Goal: Check status: Check status

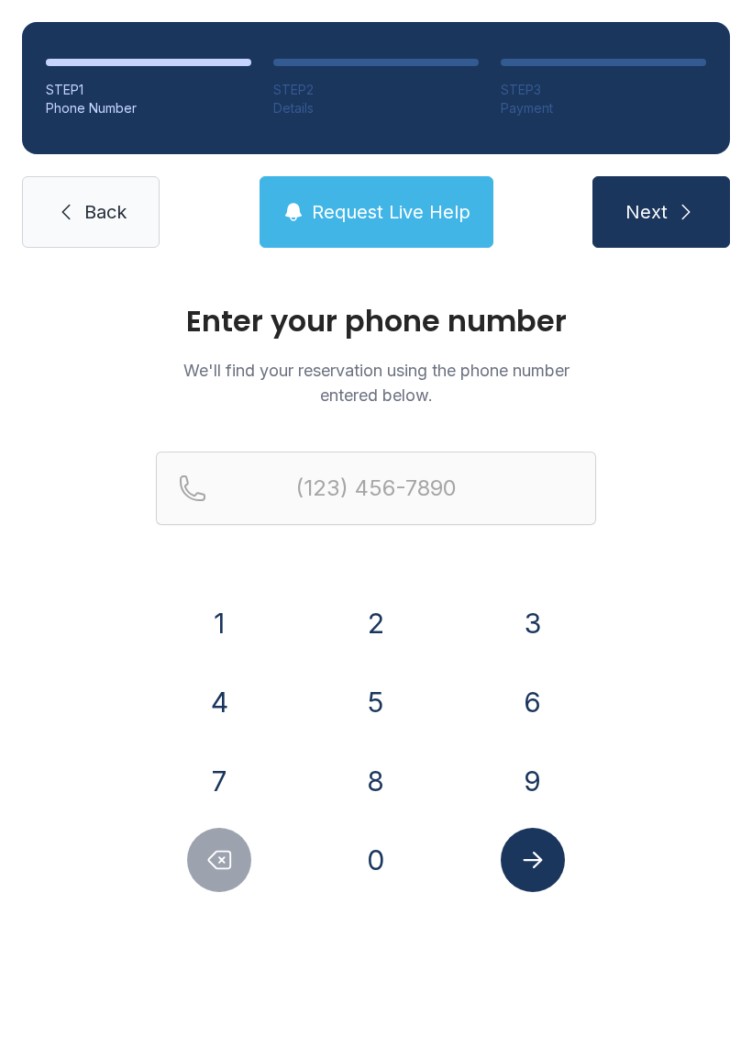
click at [379, 773] on button "8" at bounding box center [376, 781] width 64 height 64
click at [521, 698] on button "6" at bounding box center [533, 702] width 64 height 64
click at [239, 709] on button "4" at bounding box center [219, 702] width 64 height 64
click at [384, 707] on button "5" at bounding box center [376, 702] width 64 height 64
click at [371, 702] on button "5" at bounding box center [376, 702] width 64 height 64
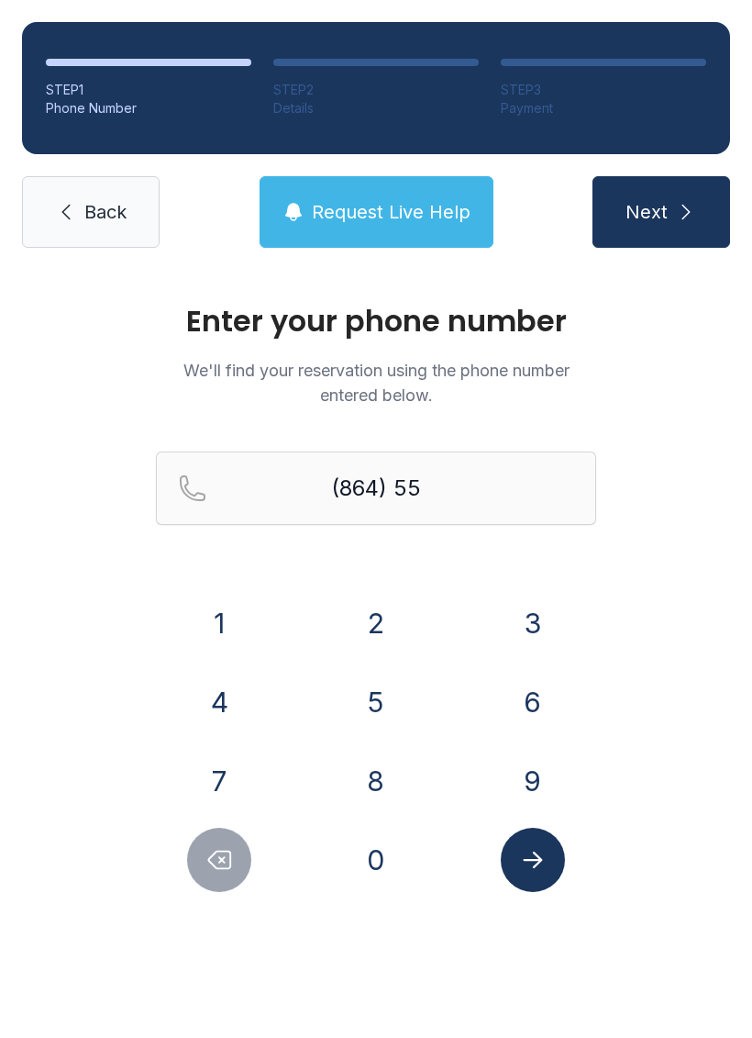
click at [197, 788] on button "7" at bounding box center [219, 781] width 64 height 64
click at [524, 783] on button "9" at bounding box center [533, 781] width 64 height 64
click at [361, 859] on button "0" at bounding box center [376, 859] width 64 height 64
click at [534, 613] on button "3" at bounding box center [533, 623] width 64 height 64
click at [534, 612] on button "3" at bounding box center [533, 623] width 64 height 64
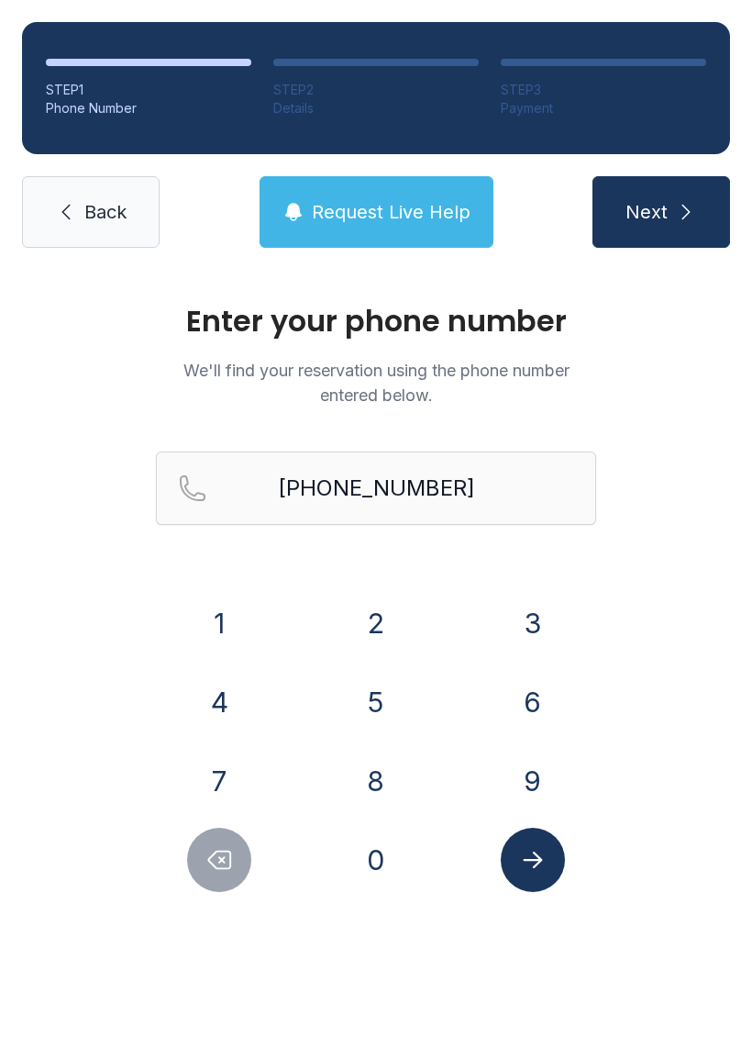
click at [544, 864] on icon "Submit lookup form" at bounding box center [533, 860] width 28 height 28
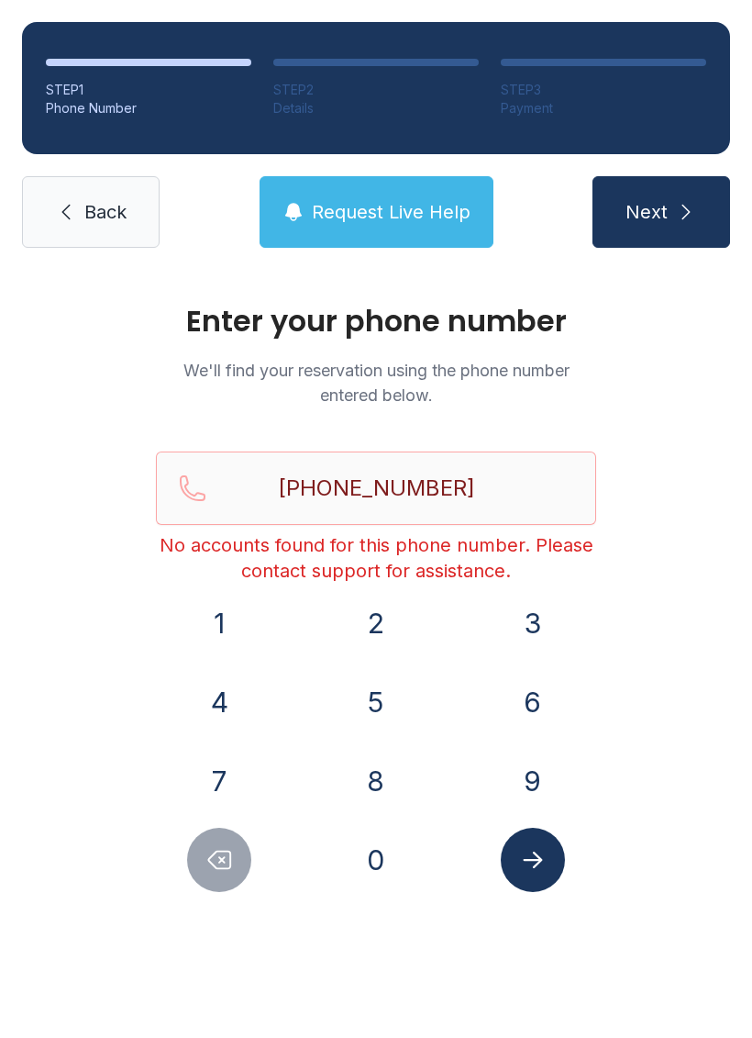
click at [228, 863] on icon "Delete number" at bounding box center [219, 860] width 28 height 28
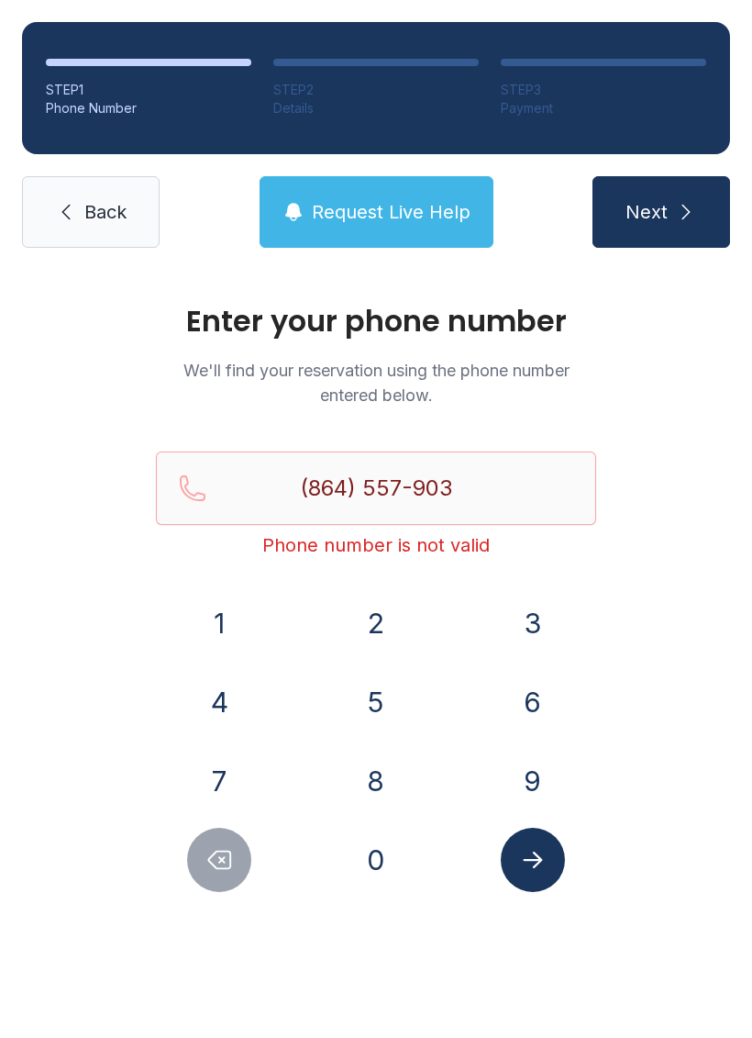
click at [227, 862] on icon "Delete number" at bounding box center [219, 860] width 28 height 28
click at [229, 865] on icon "Delete number" at bounding box center [219, 860] width 28 height 28
click at [228, 865] on icon "Delete number" at bounding box center [219, 860] width 28 height 28
click at [216, 872] on icon "Delete number" at bounding box center [219, 860] width 28 height 28
click at [215, 872] on icon "Delete number" at bounding box center [219, 860] width 28 height 28
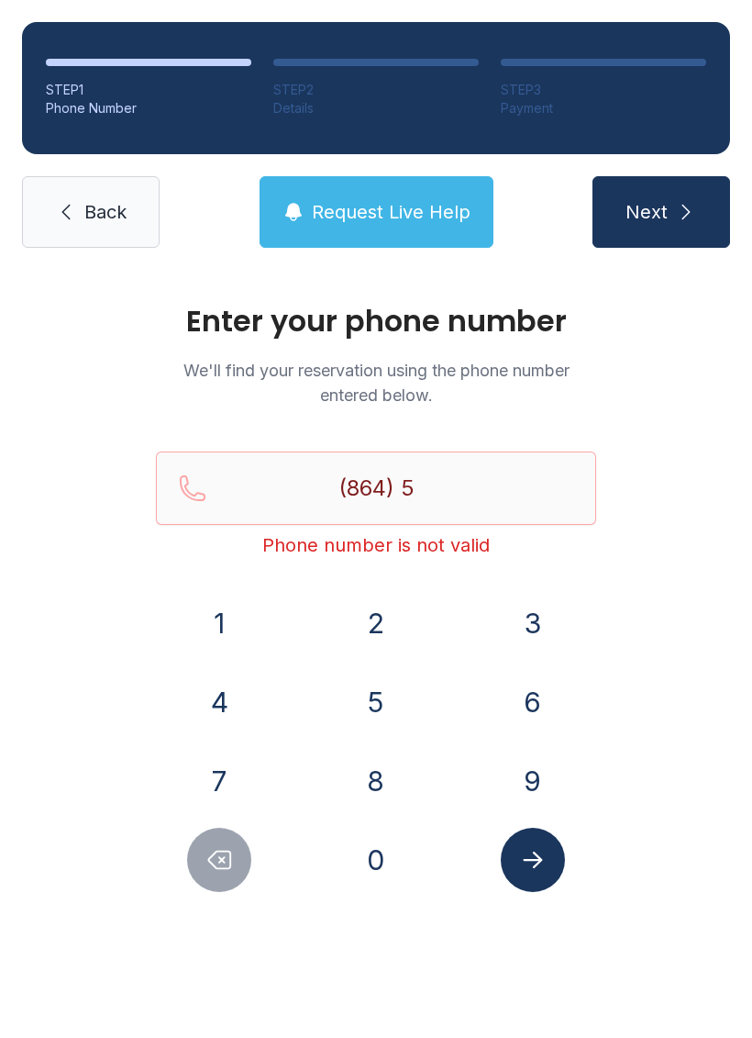
click at [226, 871] on icon "Delete number" at bounding box center [219, 860] width 28 height 28
click at [231, 873] on button "Delete number" at bounding box center [219, 859] width 64 height 64
type input "(8"
click at [230, 872] on icon "Delete number" at bounding box center [219, 860] width 28 height 28
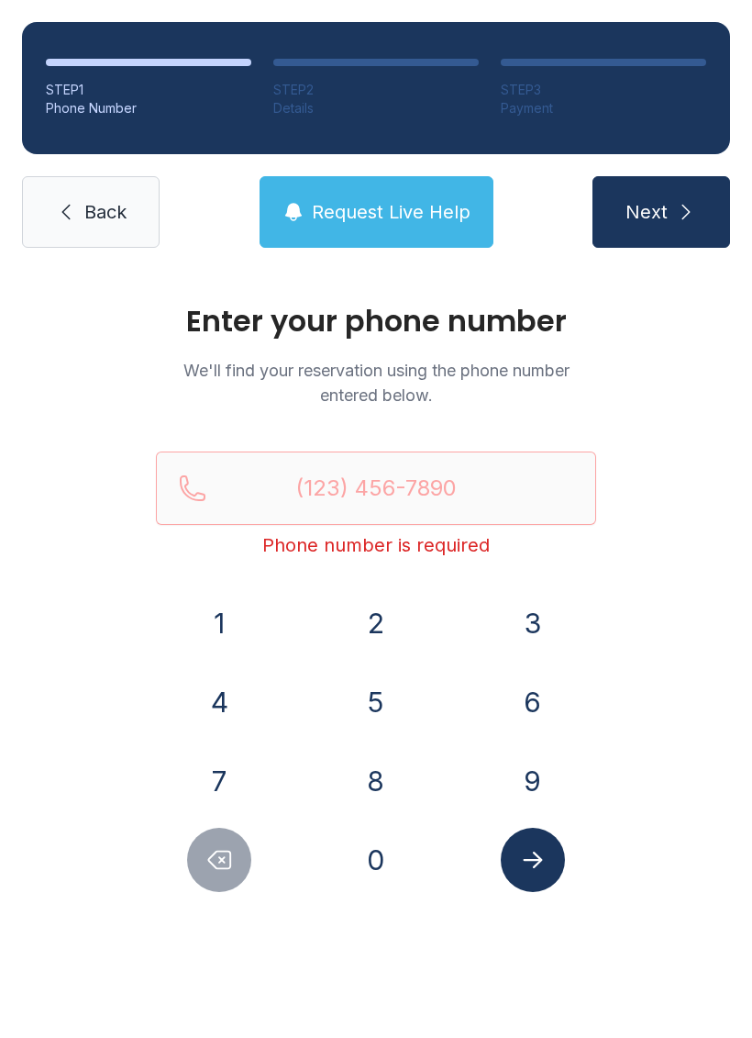
click at [230, 877] on button "Delete number" at bounding box center [219, 859] width 64 height 64
click at [362, 781] on button "8" at bounding box center [376, 781] width 64 height 64
click at [539, 704] on button "6" at bounding box center [533, 702] width 64 height 64
click at [221, 711] on button "4" at bounding box center [219, 702] width 64 height 64
click at [373, 705] on button "5" at bounding box center [376, 702] width 64 height 64
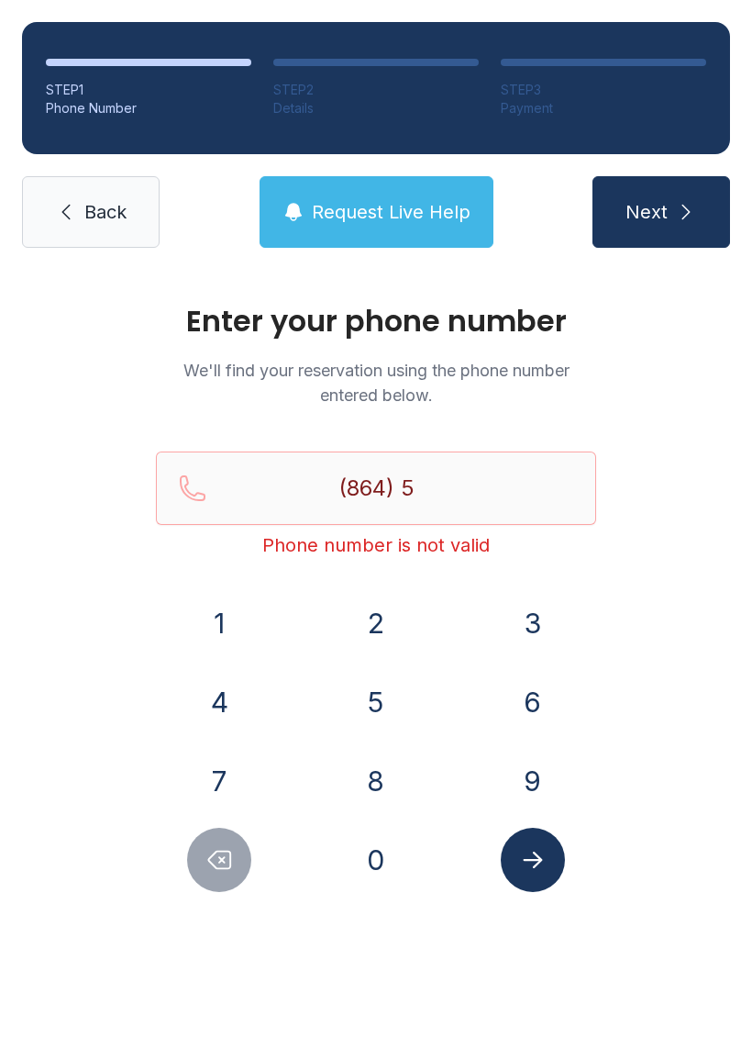
click at [372, 705] on button "5" at bounding box center [376, 702] width 64 height 64
click at [215, 778] on button "7" at bounding box center [219, 781] width 64 height 64
click at [509, 779] on button "9" at bounding box center [533, 781] width 64 height 64
click at [371, 853] on button "0" at bounding box center [376, 859] width 64 height 64
click at [522, 619] on button "3" at bounding box center [533, 623] width 64 height 64
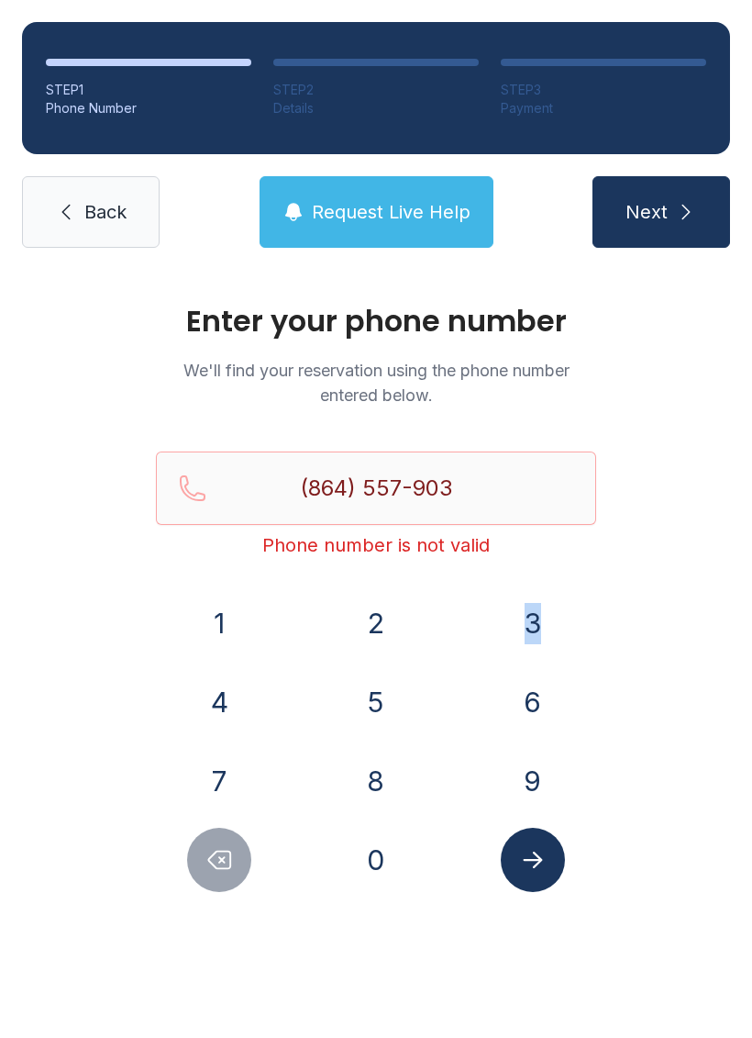
click at [517, 618] on button "3" at bounding box center [533, 623] width 64 height 64
type input "[PHONE_NUMBER]"
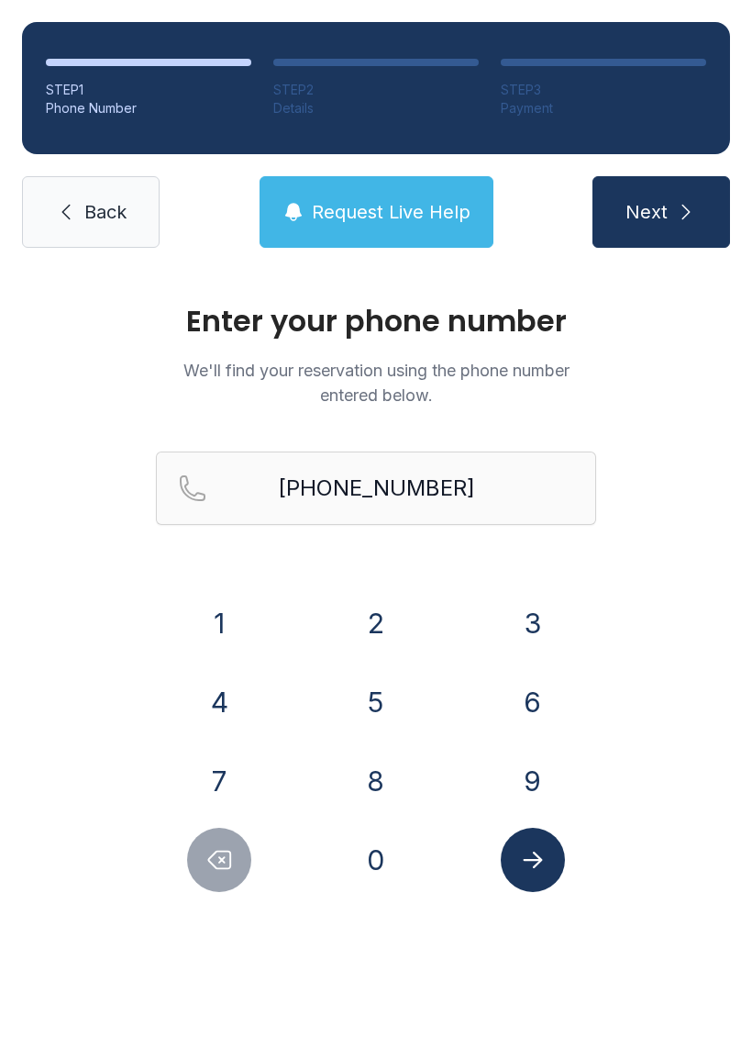
click at [661, 205] on span "Next" at bounding box center [647, 212] width 42 height 26
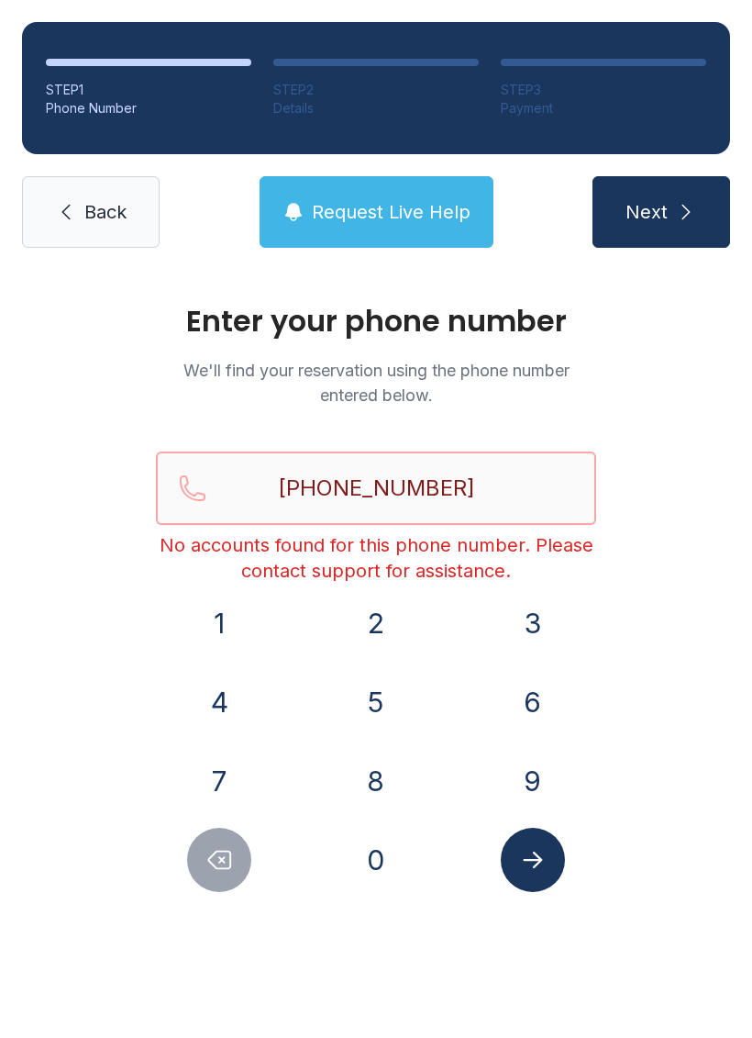
click at [485, 475] on input "[PHONE_NUMBER]" at bounding box center [376, 487] width 440 height 73
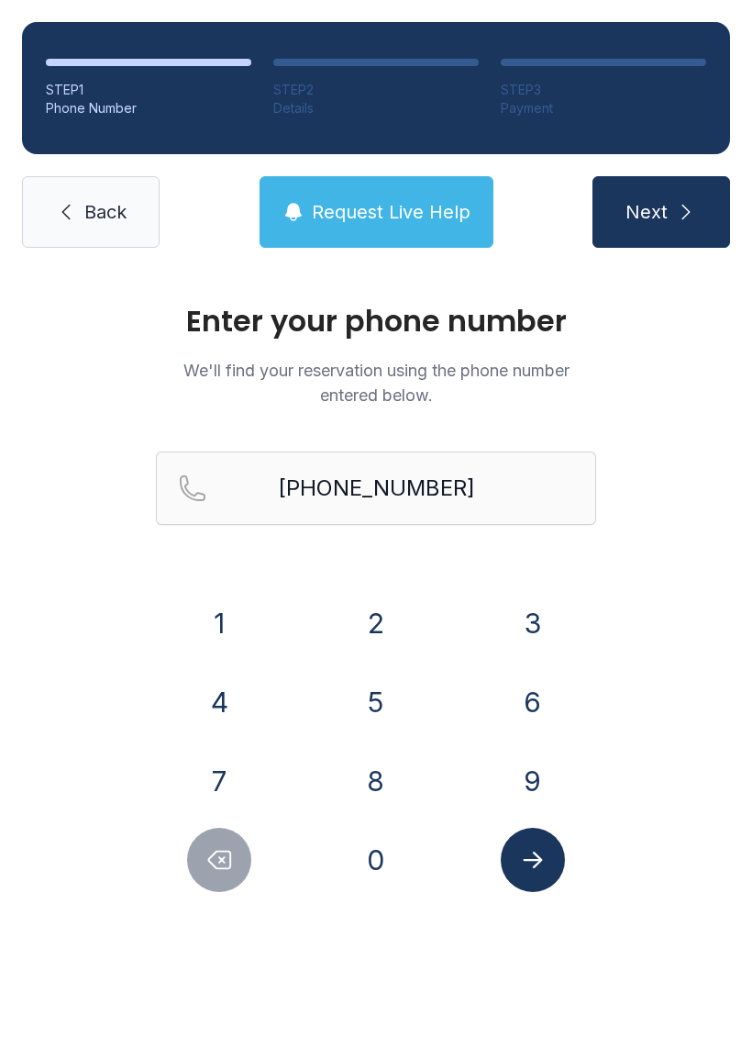
click at [544, 866] on icon "Submit lookup form" at bounding box center [533, 860] width 28 height 28
